Goal: Task Accomplishment & Management: Complete application form

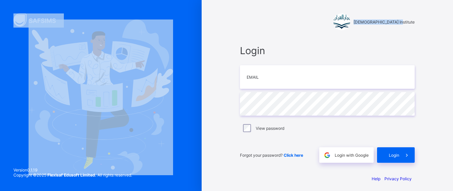
click at [0, 0] on html "Darul Quran Institute Login Email Password View password Forgot your password? …" at bounding box center [226, 97] width 453 height 195
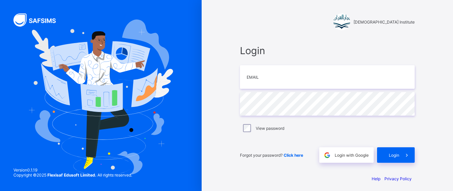
click at [303, 100] on div "Login Email Password View password Forgot your password? Click here Login with …" at bounding box center [327, 104] width 175 height 118
click at [310, 70] on input "email" at bounding box center [327, 77] width 175 height 24
type input "**********"
click at [377, 146] on div "Forgot your password? Click here Login with Google Login" at bounding box center [327, 151] width 175 height 22
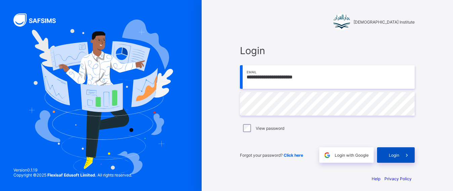
click at [386, 152] on div "Login" at bounding box center [396, 154] width 38 height 15
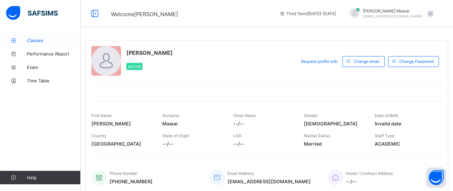
click at [49, 41] on span "Classes" at bounding box center [54, 40] width 54 height 5
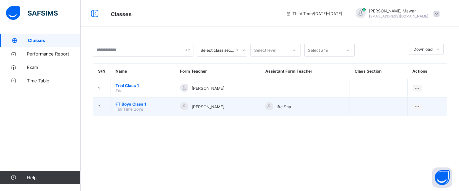
click at [127, 102] on span "FT Boys Class 1" at bounding box center [143, 103] width 54 height 5
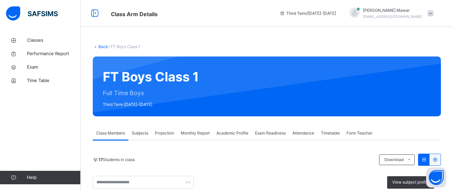
click at [161, 132] on span "Projection" at bounding box center [164, 133] width 19 height 6
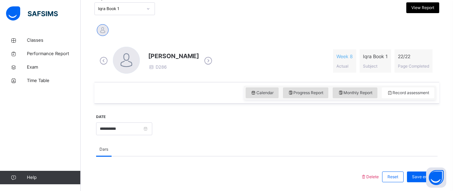
scroll to position [149, 0]
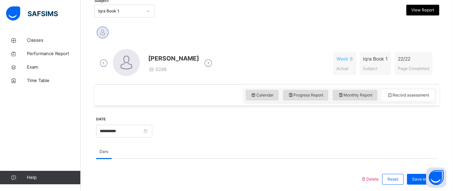
click at [135, 10] on div "Iqra Book 1" at bounding box center [120, 11] width 44 height 6
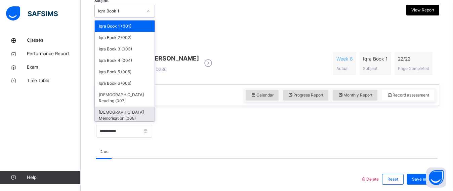
click at [126, 107] on div "Quran Memorisation (008)" at bounding box center [125, 115] width 60 height 17
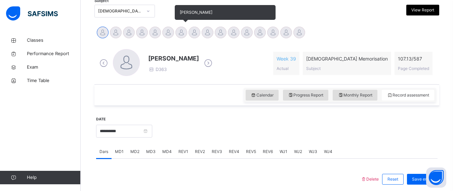
click at [178, 30] on div at bounding box center [181, 33] width 12 height 12
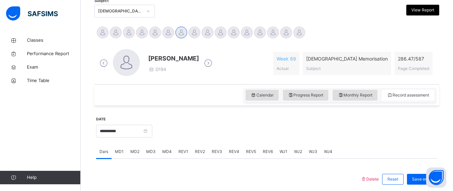
click at [169, 92] on div "Calendar Progress Report Monthly Report Record assessment" at bounding box center [266, 95] width 345 height 22
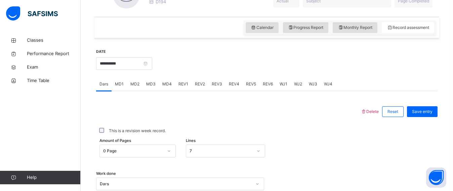
scroll to position [219, 0]
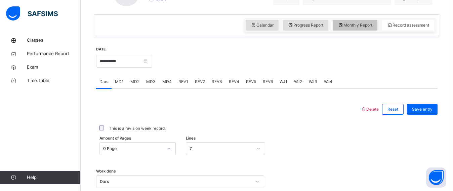
click at [372, 26] on span "Monthly Report" at bounding box center [355, 25] width 35 height 6
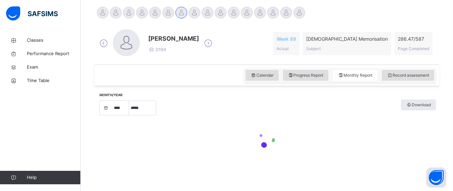
select select "****"
select select "*"
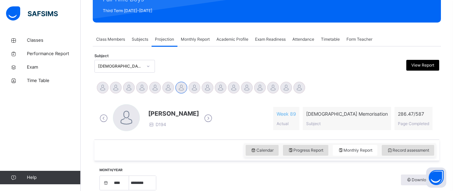
scroll to position [96, 0]
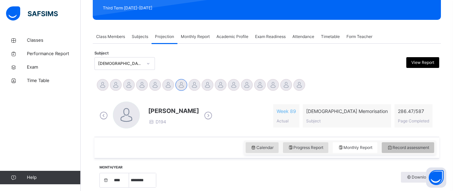
click at [407, 150] on span "Record assessment" at bounding box center [408, 147] width 42 height 6
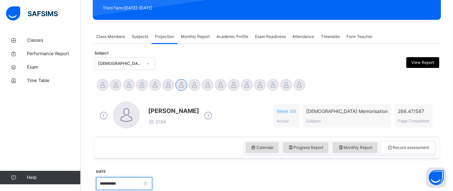
click at [112, 181] on input "**********" at bounding box center [124, 183] width 56 height 13
click at [114, 183] on input "**********" at bounding box center [143, 185] width 91 height 7
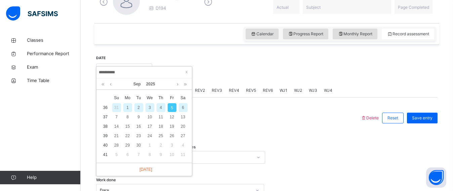
scroll to position [210, 0]
click at [149, 103] on div "3" at bounding box center [149, 107] width 9 height 9
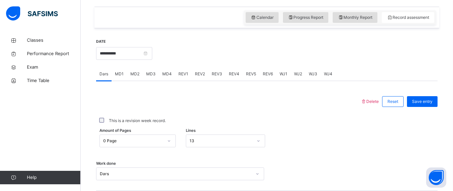
scroll to position [205, 0]
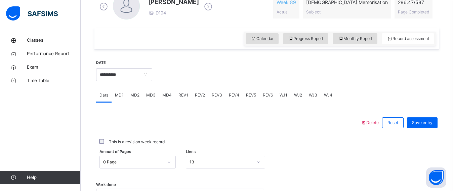
click at [121, 97] on span "MD1" at bounding box center [119, 95] width 9 height 6
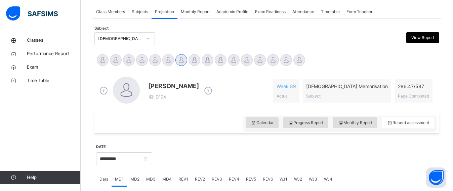
scroll to position [104, 0]
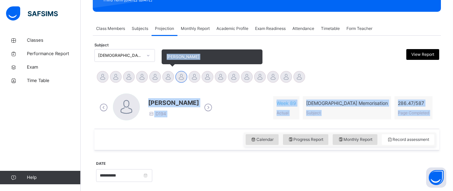
drag, startPoint x: 90, startPoint y: 145, endPoint x: 164, endPoint y: 77, distance: 101.5
click at [169, 75] on div at bounding box center [168, 77] width 12 height 12
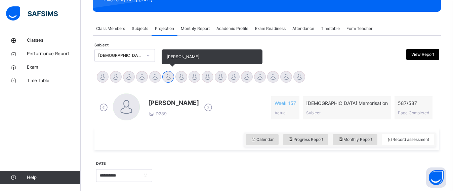
click at [169, 75] on div at bounding box center [168, 77] width 12 height 12
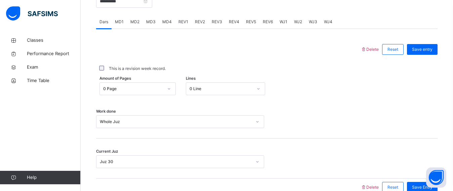
scroll to position [279, 0]
click at [196, 23] on span "REV2" at bounding box center [200, 21] width 10 height 6
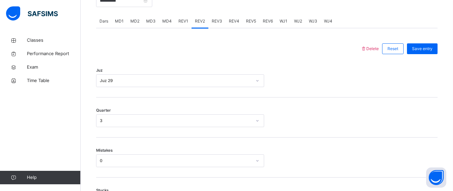
click at [185, 21] on span "REV1" at bounding box center [183, 21] width 10 height 6
click at [132, 5] on input "**********" at bounding box center [124, 0] width 56 height 13
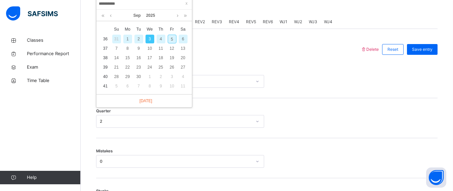
click at [174, 37] on div "5" at bounding box center [172, 39] width 9 height 9
type input "**********"
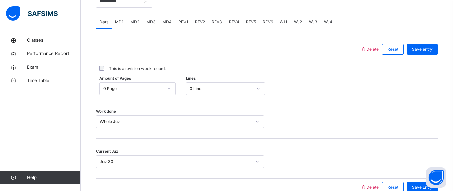
click at [187, 22] on span "REV1" at bounding box center [183, 22] width 10 height 6
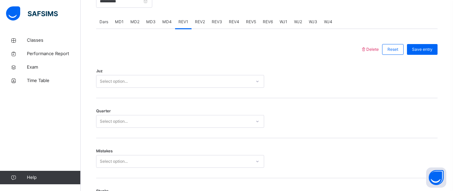
click at [328, 24] on span "WJ4" at bounding box center [328, 22] width 8 height 6
click at [299, 24] on span "WJ2" at bounding box center [298, 22] width 8 height 6
click at [308, 25] on div "WJ3" at bounding box center [312, 21] width 15 height 13
click at [281, 20] on span "WJ1" at bounding box center [284, 22] width 8 height 6
click at [202, 18] on div "REV2" at bounding box center [199, 21] width 17 height 13
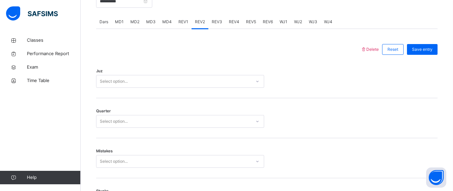
click at [178, 22] on span "REV1" at bounding box center [183, 22] width 10 height 6
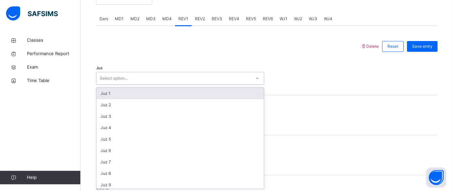
click at [184, 81] on div "Select option..." at bounding box center [173, 78] width 155 height 10
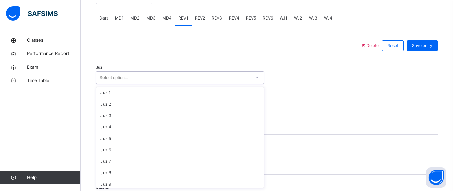
scroll to position [242, 0]
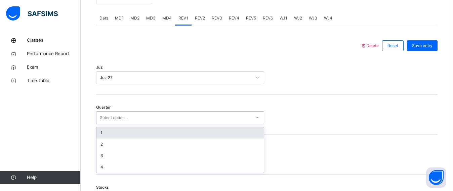
click at [161, 117] on div "Select option..." at bounding box center [173, 118] width 155 height 10
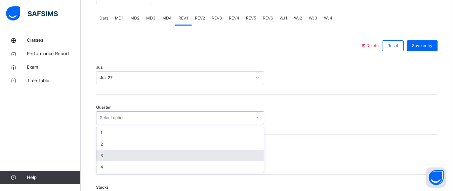
click at [137, 153] on div "3" at bounding box center [179, 155] width 167 height 11
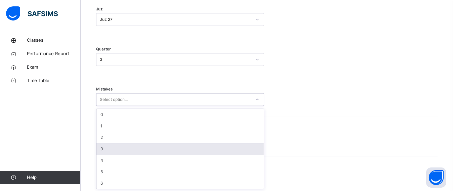
click at [136, 106] on div "option 3 focused, 4 of 7. 7 results available. Use Up and Down to choose option…" at bounding box center [180, 99] width 168 height 13
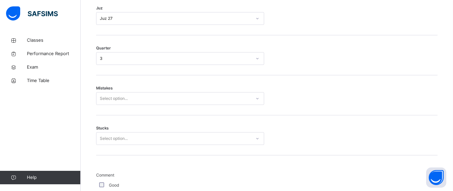
click at [139, 105] on div "Mistakes Select option..." at bounding box center [266, 95] width 341 height 40
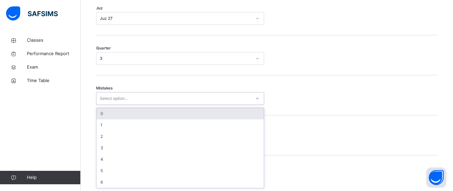
click at [140, 100] on div "Select option..." at bounding box center [173, 98] width 155 height 10
click at [135, 112] on div "0" at bounding box center [179, 113] width 167 height 11
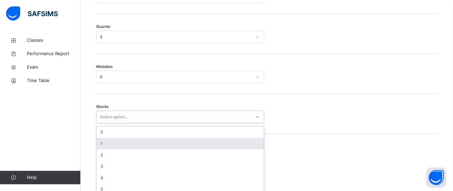
click at [134, 123] on div "option 1 focused, 2 of 6. 6 results available. Use Up and Down to choose option…" at bounding box center [180, 117] width 168 height 13
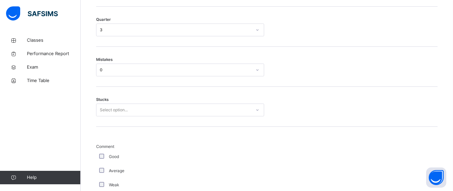
click at [156, 94] on div "Stucks Select option..." at bounding box center [266, 107] width 341 height 40
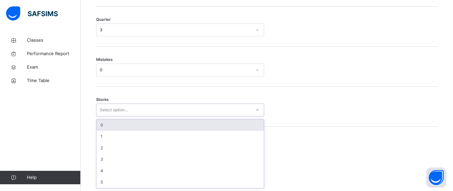
click at [142, 106] on div "Select option..." at bounding box center [173, 110] width 155 height 10
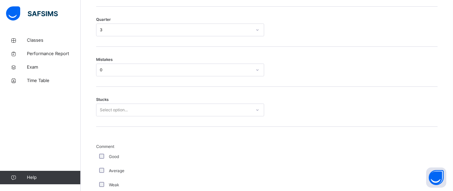
click at [168, 94] on div "Stucks Select option..." at bounding box center [266, 107] width 341 height 40
click at [170, 114] on div "Select option..." at bounding box center [173, 110] width 155 height 10
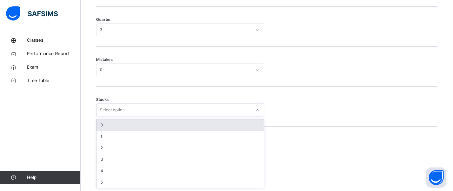
click at [293, 73] on div "Mistakes 0" at bounding box center [266, 69] width 341 height 13
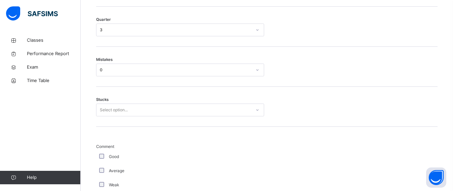
click at [196, 113] on div "Select option..." at bounding box center [173, 110] width 155 height 10
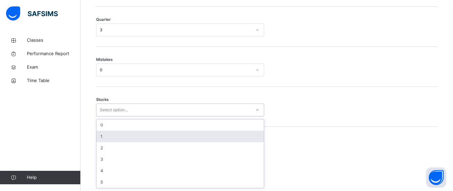
click at [175, 137] on div "1" at bounding box center [179, 136] width 167 height 11
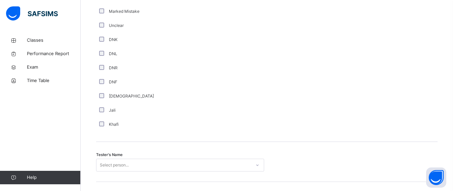
scroll to position [588, 0]
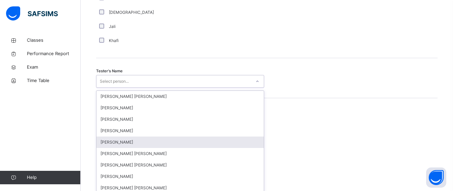
click at [155, 88] on div "option Ammar Osman focused, 5 of 90. 90 results available. Use Up and Down to c…" at bounding box center [180, 81] width 168 height 13
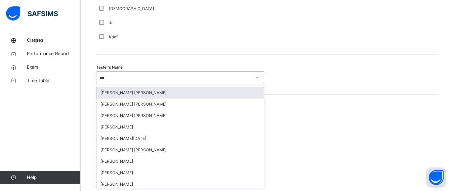
type input "****"
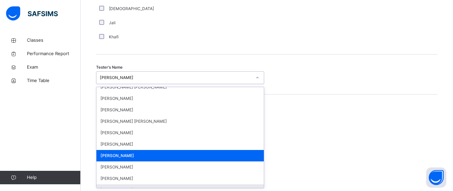
scroll to position [109, 0]
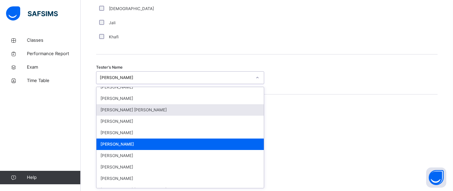
click at [318, 108] on div "Mistake types Old Mistake Marked Mistake Mutashabihat Jali Khafi Unclear Changi…" at bounding box center [266, 160] width 341 height 132
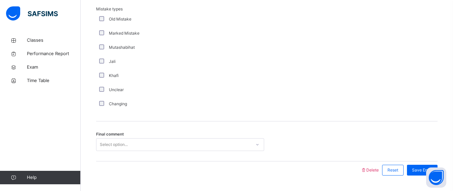
scroll to position [782, 0]
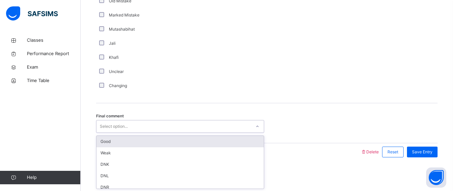
click at [176, 124] on div "Select option..." at bounding box center [173, 126] width 155 height 10
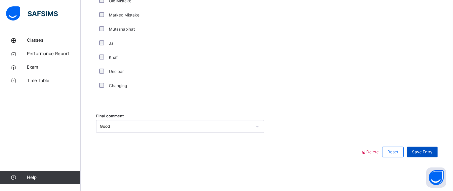
click at [432, 156] on div "Save Entry" at bounding box center [422, 151] width 31 height 11
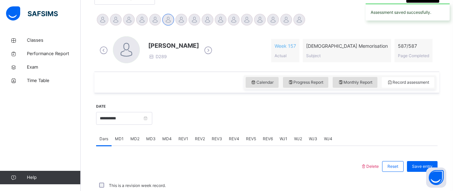
scroll to position [314, 0]
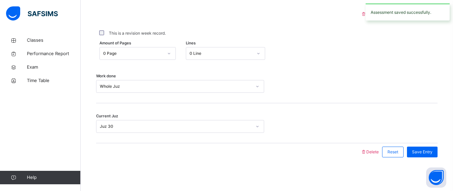
click at [351, 87] on div "Work done Whole Juz" at bounding box center [266, 86] width 341 height 13
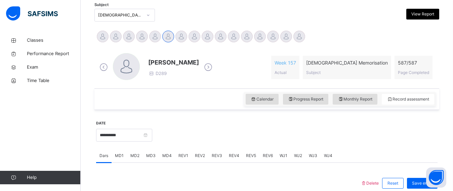
scroll to position [146, 0]
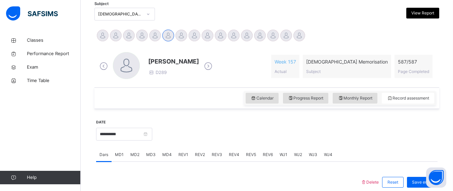
click at [198, 152] on span "REV2" at bounding box center [200, 155] width 10 height 6
click at [426, 147] on div at bounding box center [295, 133] width 279 height 29
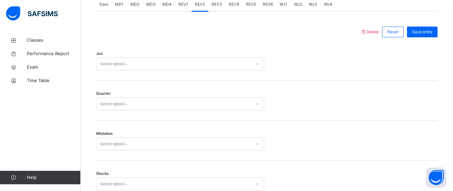
scroll to position [280, 0]
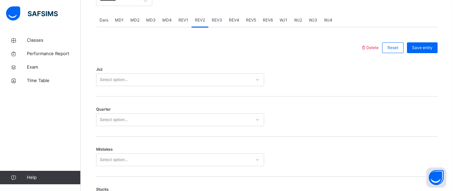
click at [224, 75] on div "Select option..." at bounding box center [173, 80] width 155 height 10
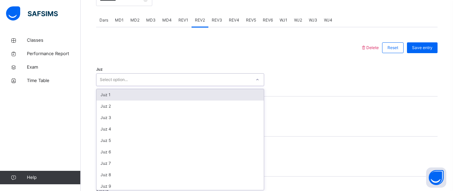
scroll to position [242, 0]
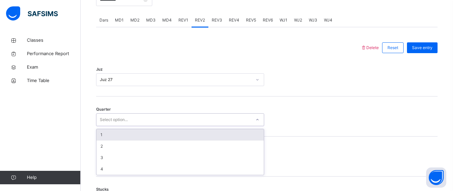
click at [217, 120] on div "Select option..." at bounding box center [173, 120] width 155 height 10
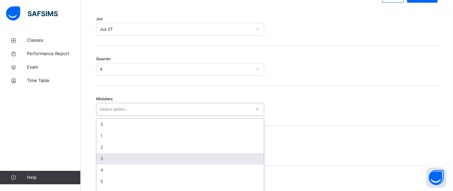
scroll to position [341, 0]
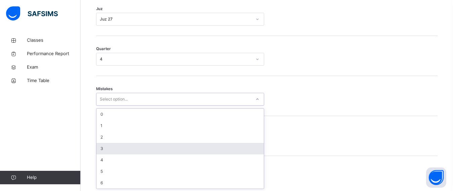
click at [220, 105] on div "option 3 focused, 4 of 7. 7 results available. Use Up and Down to choose option…" at bounding box center [180, 99] width 168 height 13
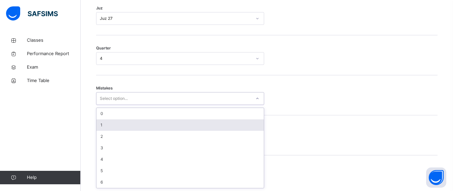
click at [179, 123] on div "1" at bounding box center [179, 124] width 167 height 11
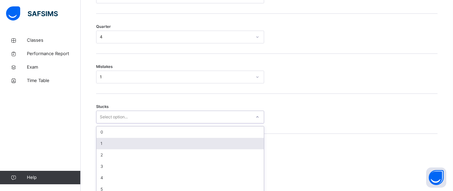
click at [136, 123] on div "option 1 focused, 2 of 6. 6 results available. Use Up and Down to choose option…" at bounding box center [180, 117] width 168 height 13
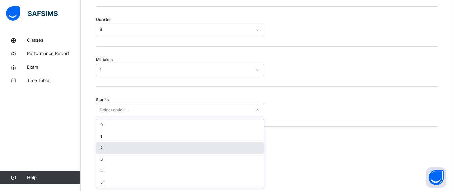
click at [131, 144] on div "2" at bounding box center [179, 147] width 167 height 11
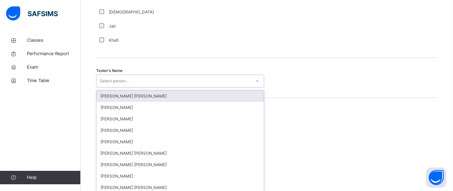
scroll to position [659, 0]
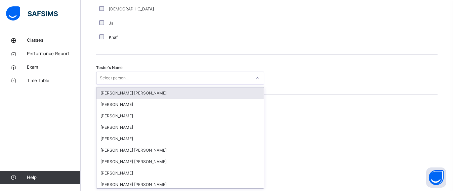
click at [115, 82] on div "Select person..." at bounding box center [114, 78] width 29 height 13
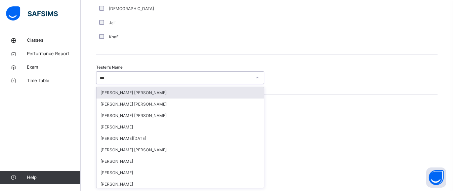
type input "****"
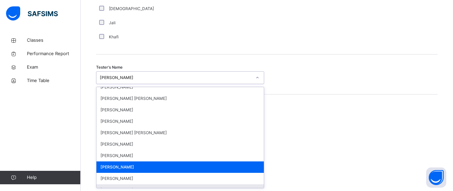
scroll to position [97, 0]
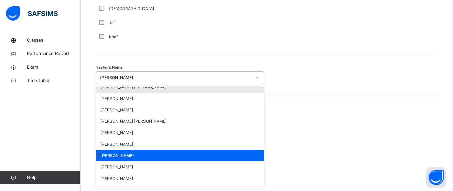
click at [335, 65] on div "Tester's Name option Abdibaasit Hussein, selected. option Abdul Raheem Durani f…" at bounding box center [266, 74] width 341 height 40
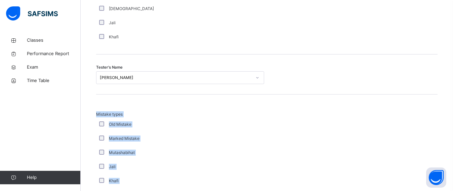
drag, startPoint x: 335, startPoint y: 65, endPoint x: 340, endPoint y: 148, distance: 83.8
click at [383, 87] on div "Tester's Name Abdibaasit Hussein" at bounding box center [266, 74] width 341 height 40
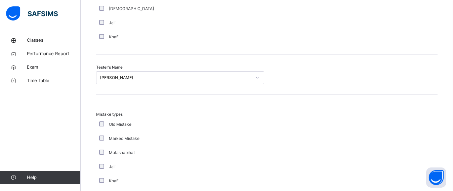
click at [376, 90] on div "Tester's Name Abdibaasit Hussein" at bounding box center [266, 74] width 341 height 40
click at [375, 91] on div "Tester's Name Abdibaasit Hussein" at bounding box center [266, 74] width 341 height 40
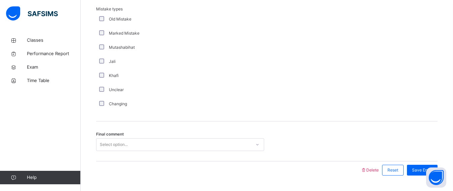
scroll to position [782, 0]
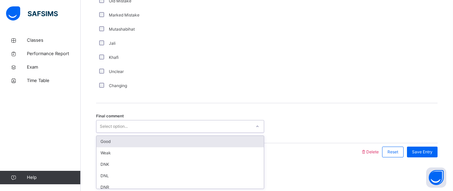
click at [177, 121] on div "Select option..." at bounding box center [173, 126] width 155 height 10
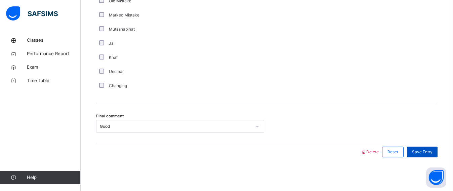
click at [428, 149] on span "Save Entry" at bounding box center [422, 152] width 20 height 6
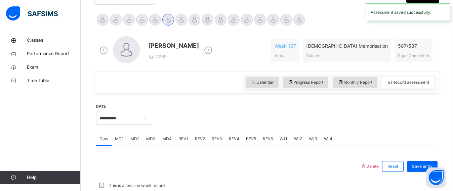
scroll to position [314, 0]
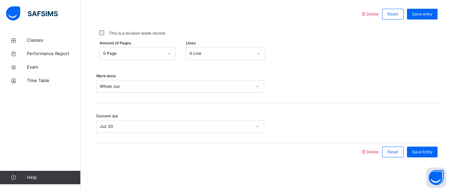
click at [358, 114] on div "Current Juz Juz 30" at bounding box center [266, 123] width 341 height 40
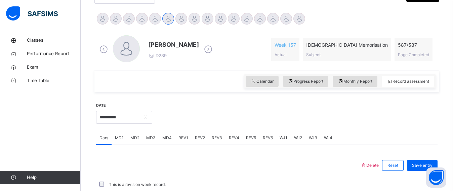
scroll to position [179, 0]
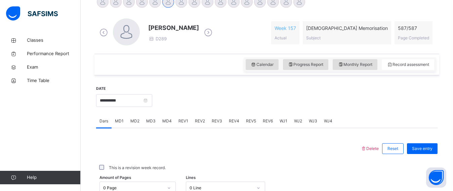
click at [328, 125] on div "WJ4" at bounding box center [328, 120] width 15 height 13
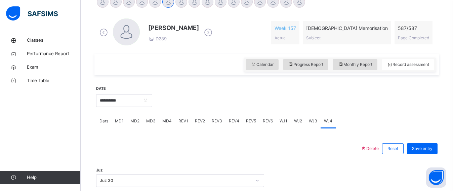
click at [294, 119] on span "WJ2" at bounding box center [298, 121] width 8 height 6
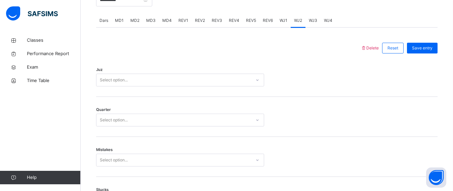
scroll to position [280, 0]
click at [155, 82] on div "Select option..." at bounding box center [173, 80] width 155 height 10
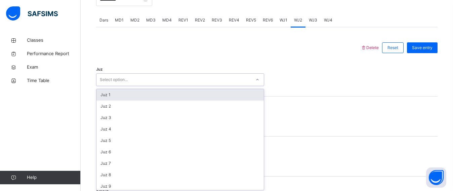
scroll to position [242, 0]
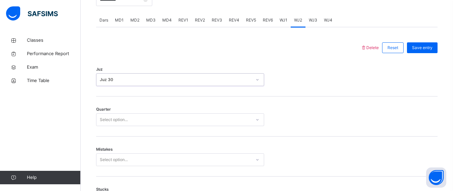
click at [134, 117] on div "Select option..." at bounding box center [173, 120] width 155 height 10
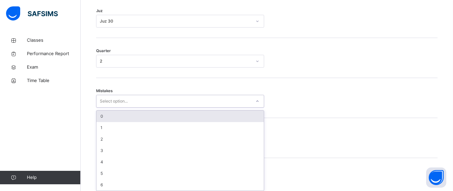
click at [132, 108] on div "option 0 focused, 1 of 7. 7 results available. Use Up and Down to choose option…" at bounding box center [180, 101] width 168 height 13
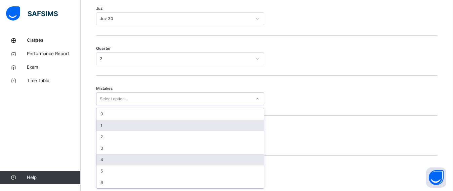
scroll to position [341, 0]
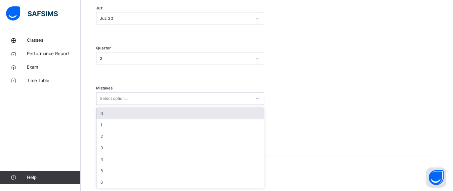
click at [116, 110] on div "0" at bounding box center [179, 113] width 167 height 11
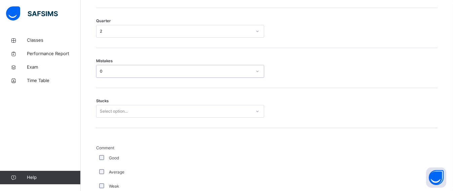
click at [170, 118] on div "Select option..." at bounding box center [180, 111] width 168 height 13
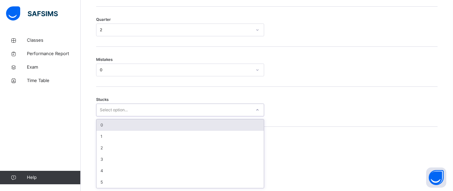
click at [166, 125] on div "0" at bounding box center [179, 124] width 167 height 11
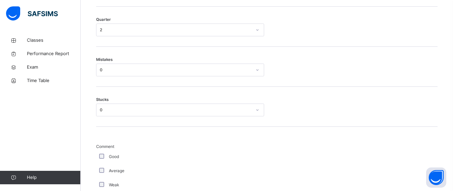
click at [104, 156] on div "Good" at bounding box center [180, 157] width 165 height 6
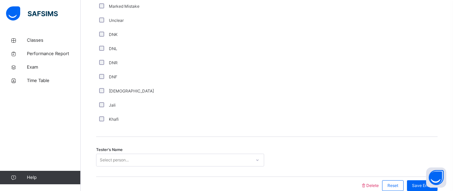
scroll to position [610, 0]
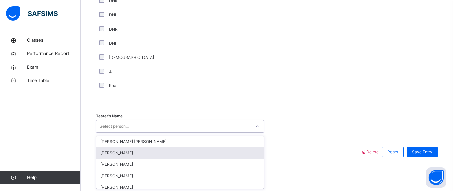
click at [103, 133] on div "option Qais Rahimi focused, 2 of 90. 90 results available. Use Up and Down to c…" at bounding box center [180, 126] width 168 height 13
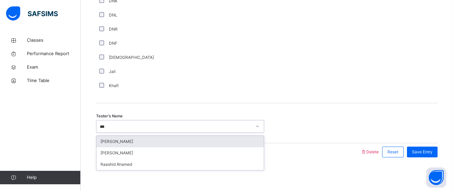
type input "****"
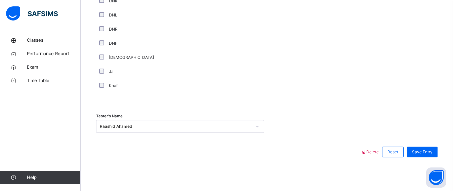
click at [427, 149] on span "Save Entry" at bounding box center [422, 152] width 20 height 6
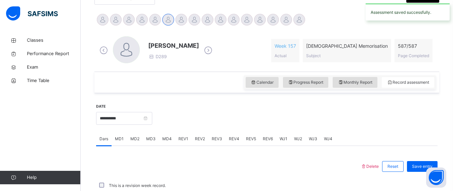
scroll to position [314, 0]
